Goal: Find specific page/section: Find specific page/section

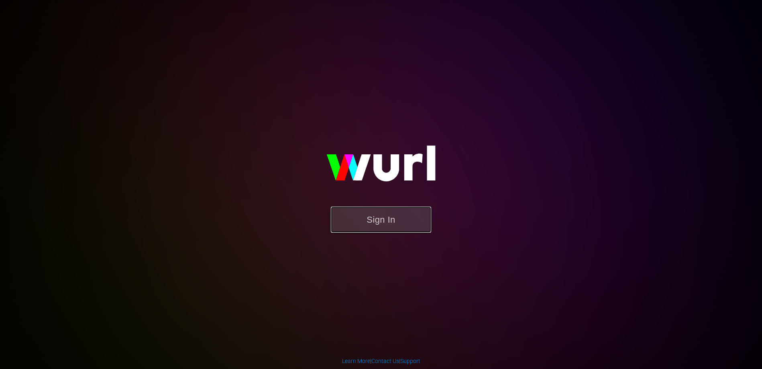
click at [382, 224] on button "Sign In" at bounding box center [381, 219] width 100 height 26
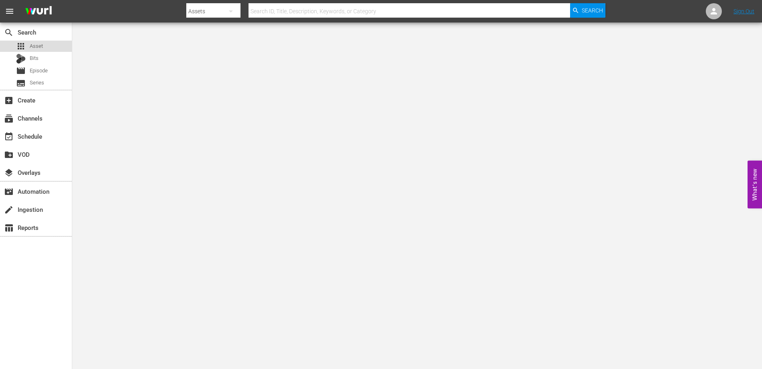
click at [39, 47] on span "Asset" at bounding box center [36, 46] width 13 height 8
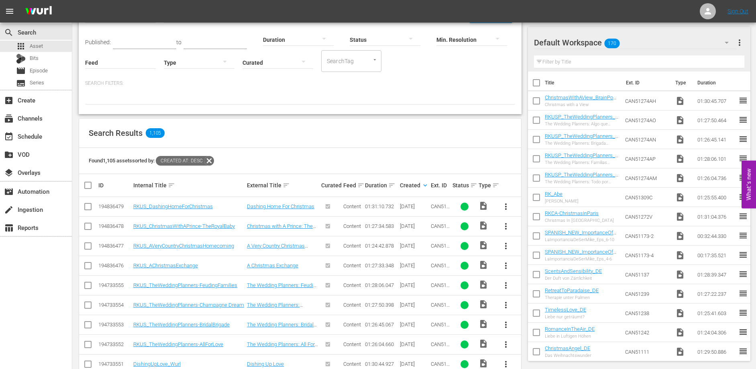
scroll to position [106, 0]
